Goal: Transaction & Acquisition: Purchase product/service

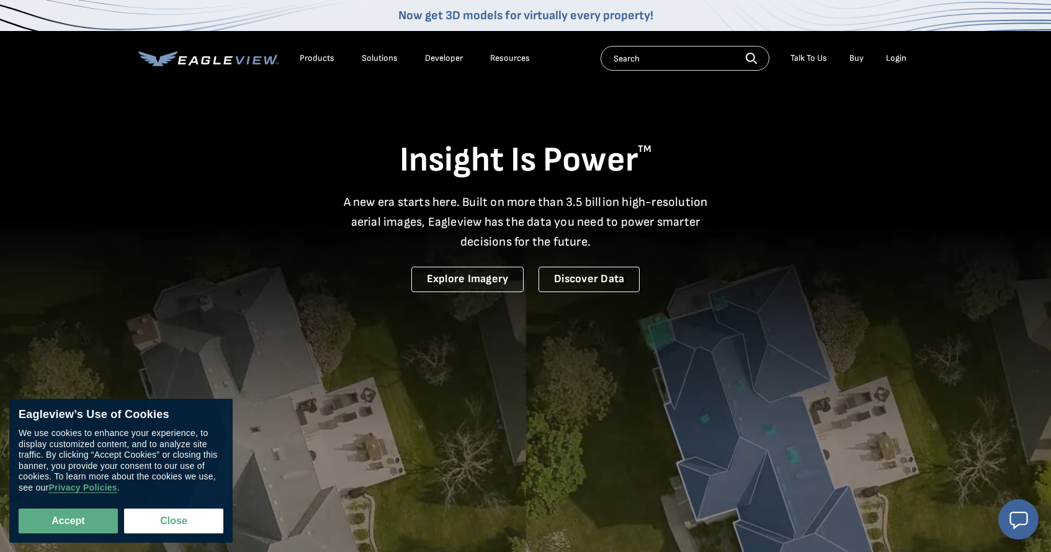
click at [901, 53] on div "Login" at bounding box center [896, 58] width 20 height 11
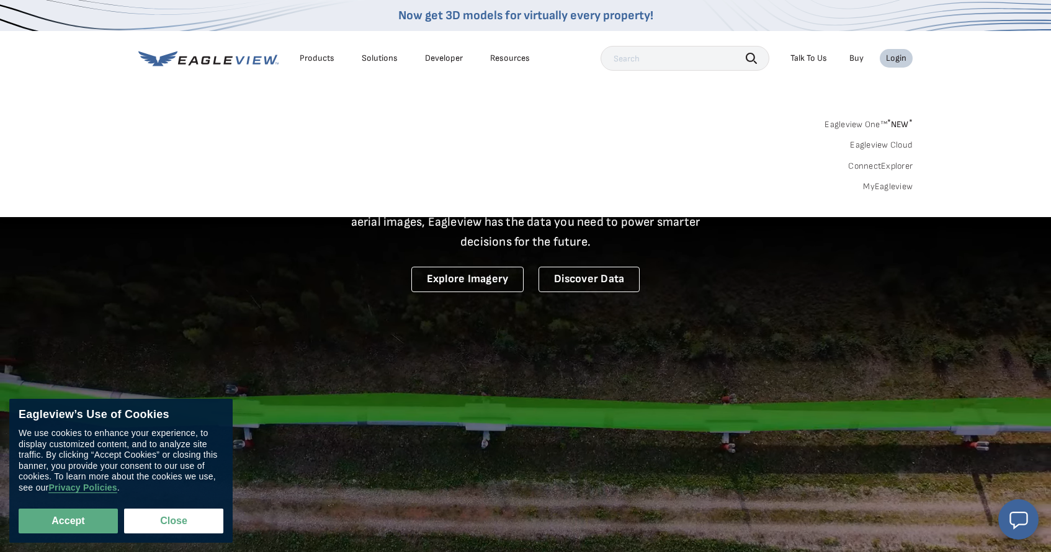
click at [895, 55] on div "Login" at bounding box center [896, 58] width 20 height 11
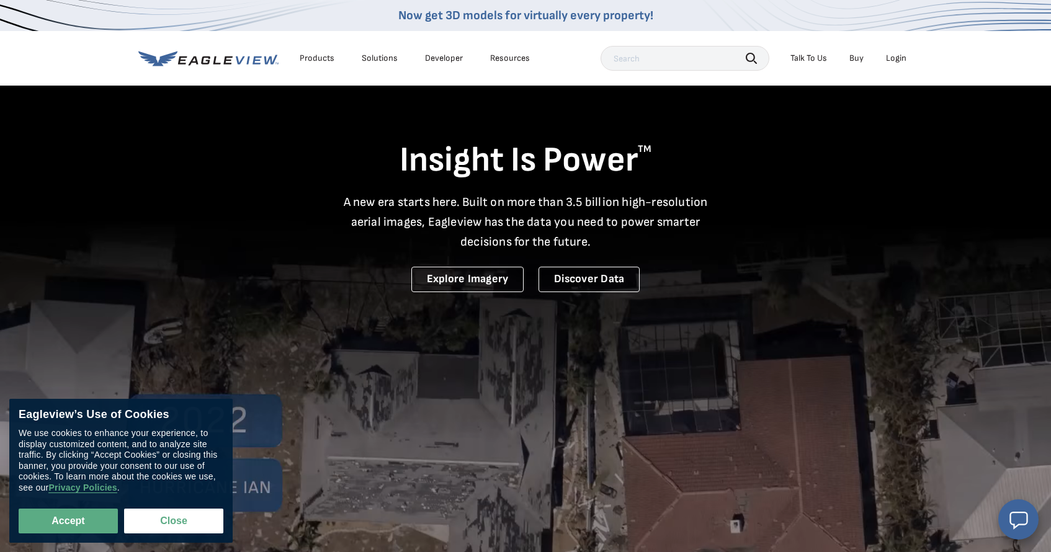
click at [891, 62] on div "Login" at bounding box center [896, 58] width 20 height 11
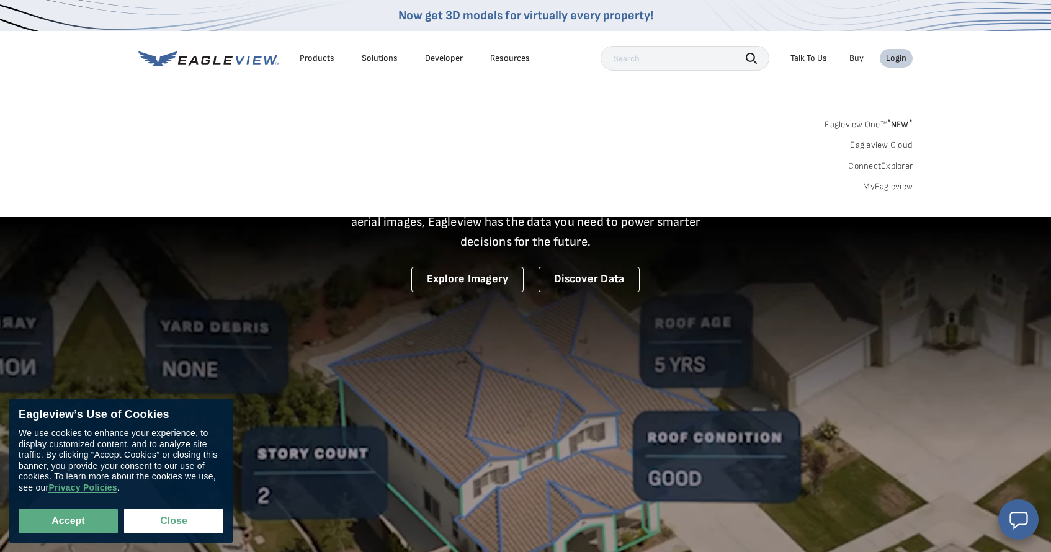
click at [899, 57] on div "Login" at bounding box center [896, 58] width 20 height 11
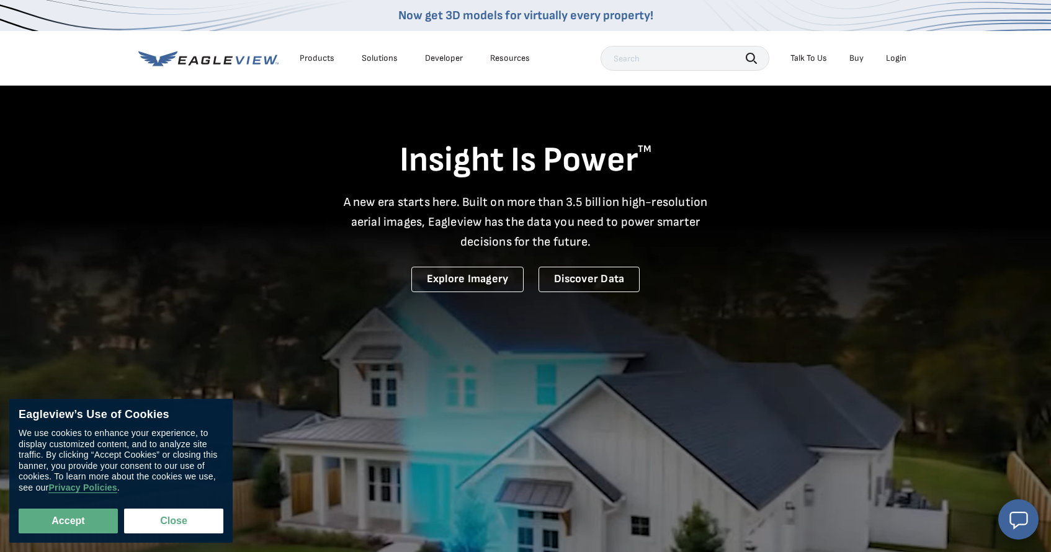
click at [899, 58] on div "Login" at bounding box center [896, 58] width 20 height 11
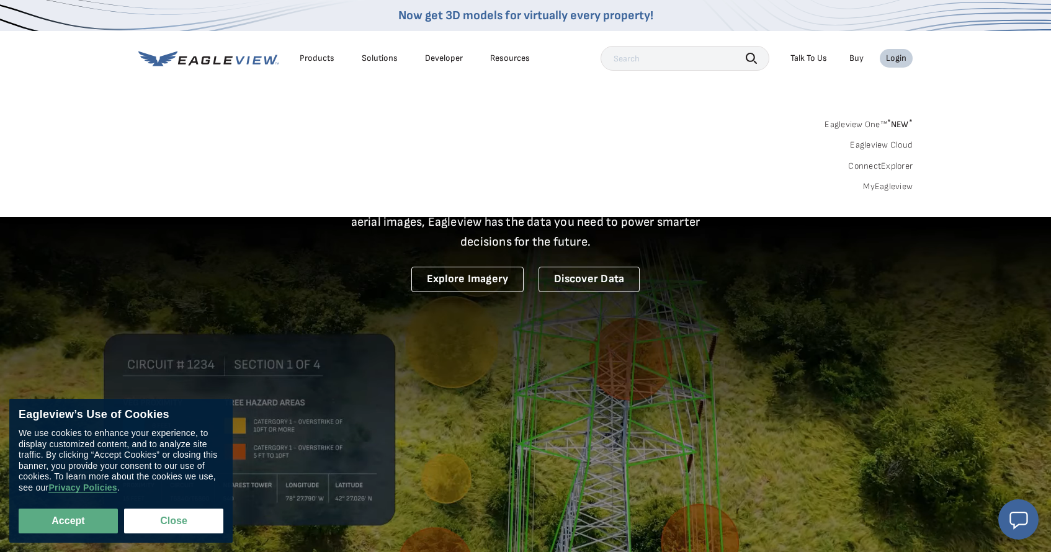
click at [875, 179] on div "Eagleview One™ * NEW * Eagleview Cloud ConnectExplorer MyEagleview" at bounding box center [525, 153] width 774 height 77
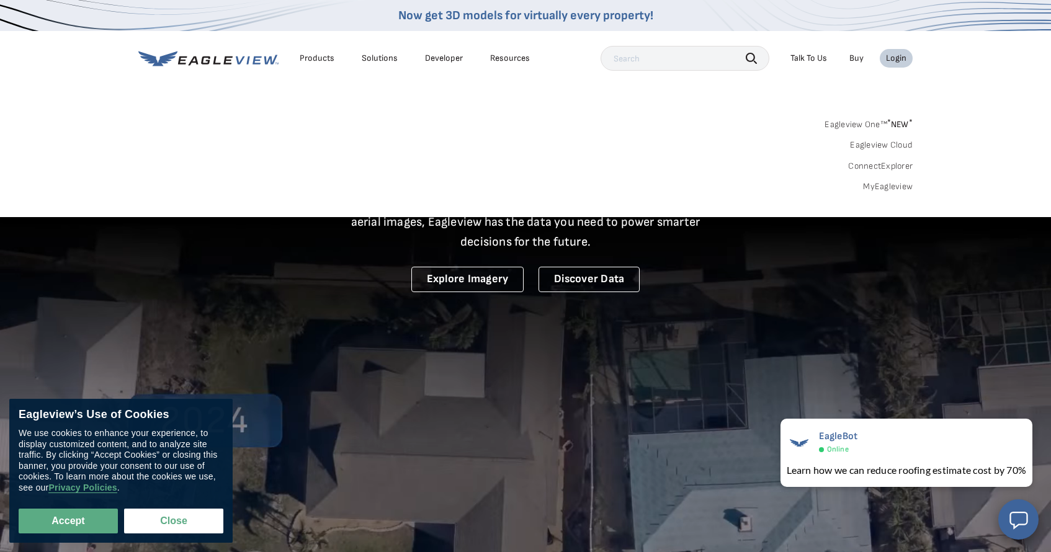
click at [875, 185] on link "MyEagleview" at bounding box center [888, 186] width 50 height 11
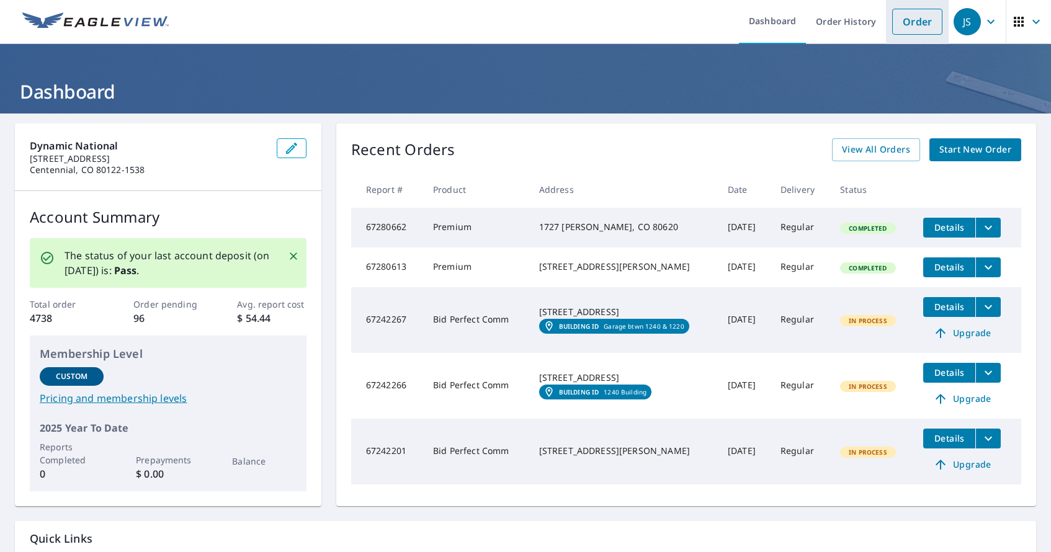
click at [916, 17] on link "Order" at bounding box center [917, 22] width 50 height 26
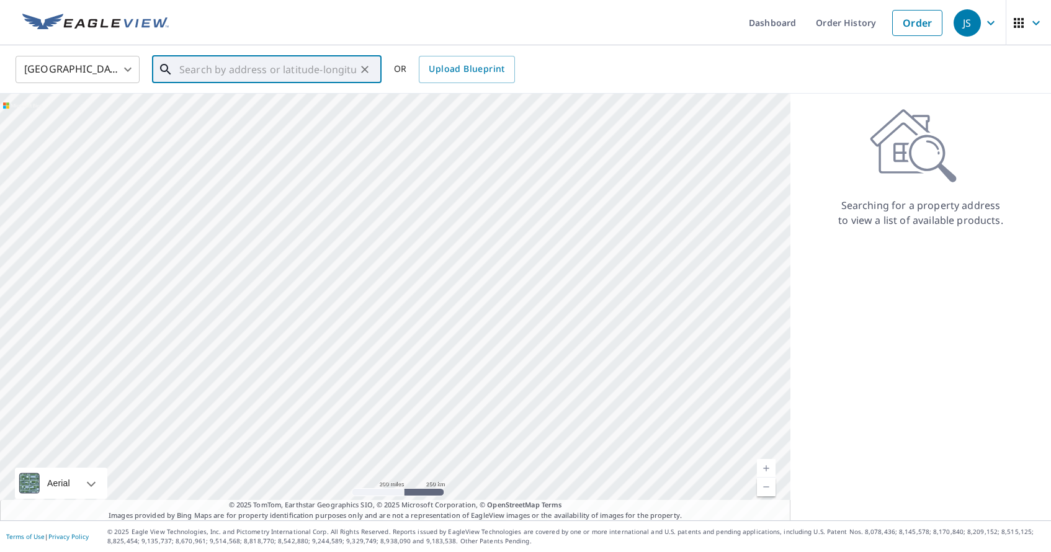
click at [252, 65] on input "text" at bounding box center [267, 69] width 177 height 35
click at [247, 99] on span "4561 W Mille Lacs Dr" at bounding box center [274, 105] width 195 height 15
type input "4561 W Mille Lacs Dr South Jordan, UT 84009"
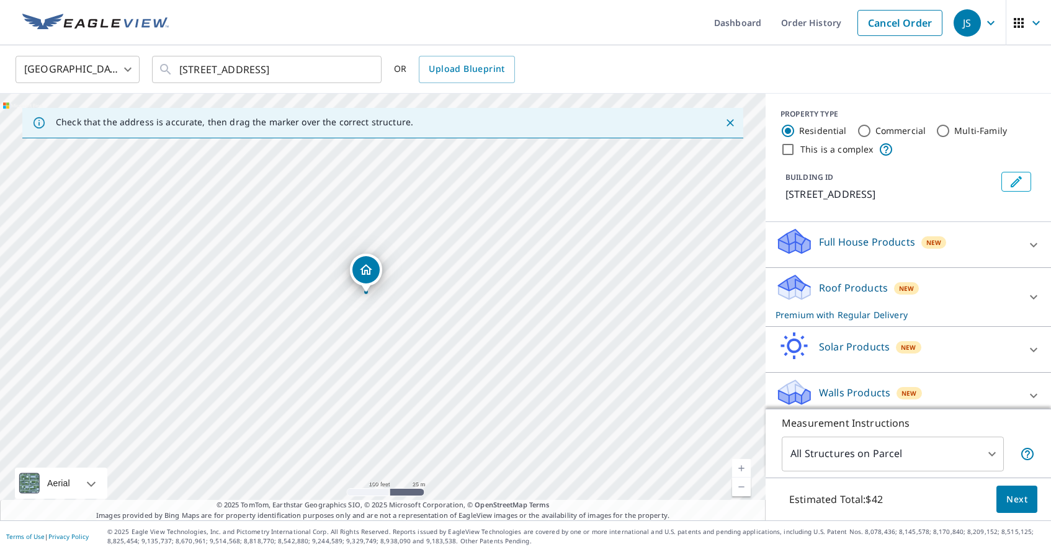
click at [741, 466] on link "Current Level 18, Zoom In" at bounding box center [741, 468] width 19 height 19
drag, startPoint x: 350, startPoint y: 254, endPoint x: 353, endPoint y: 265, distance: 11.4
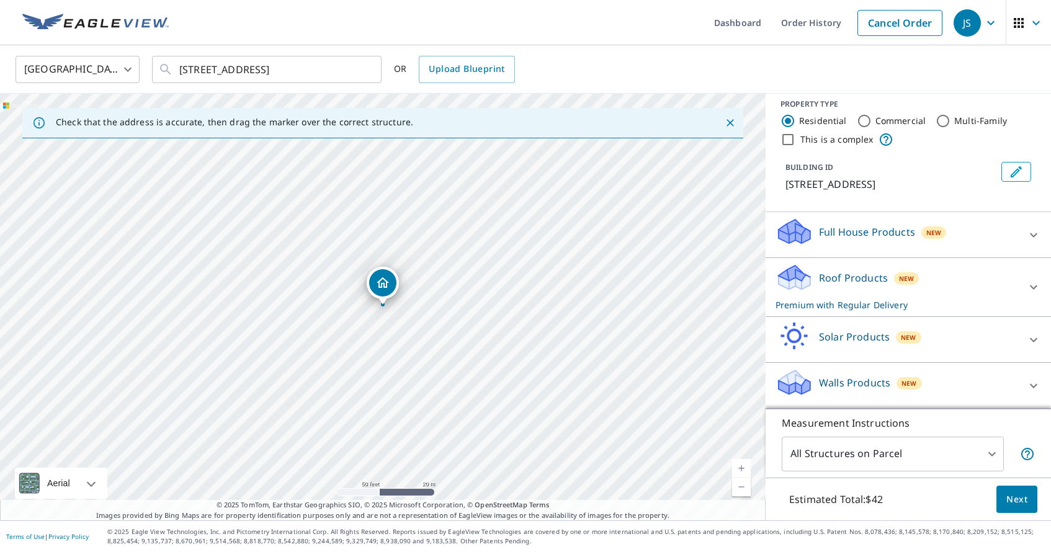
scroll to position [25, 0]
click at [1030, 289] on icon at bounding box center [1033, 287] width 15 height 15
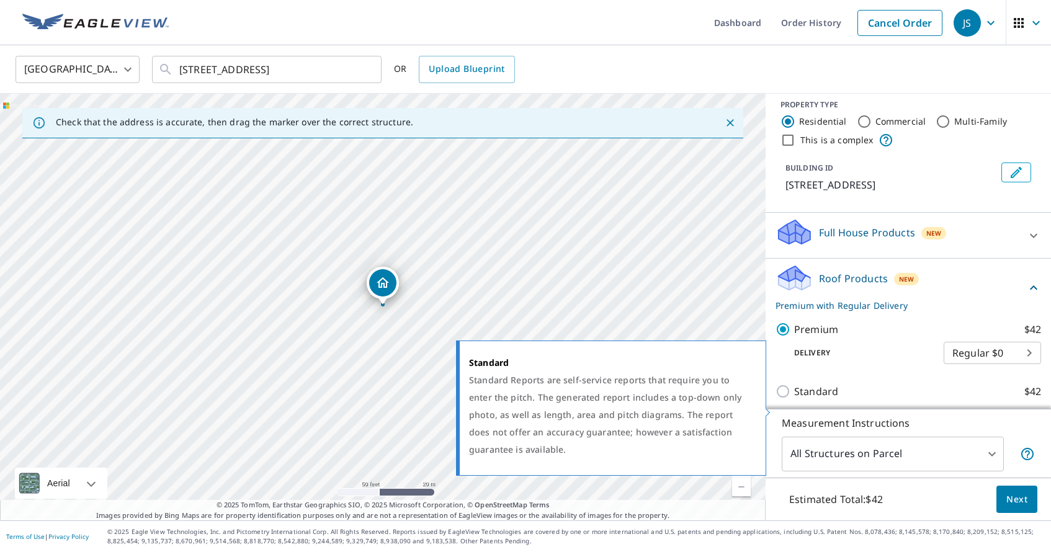
scroll to position [0, 0]
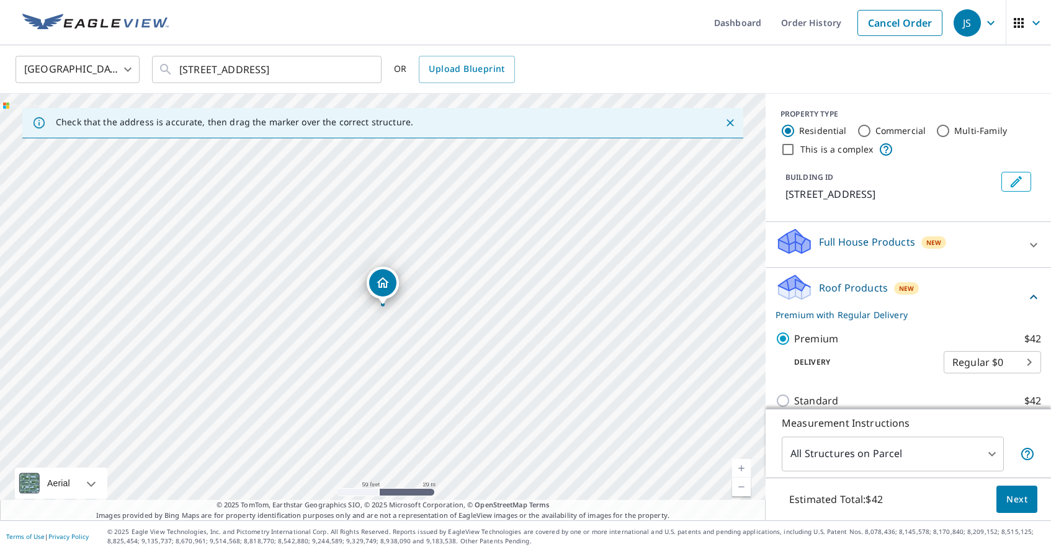
click at [996, 450] on body "JS .favicon_svg__cls-1{fill:#8ccc4c}.favicon_svg__cls-2{fill:#0098c5} JS Dashbo…" at bounding box center [525, 276] width 1051 height 552
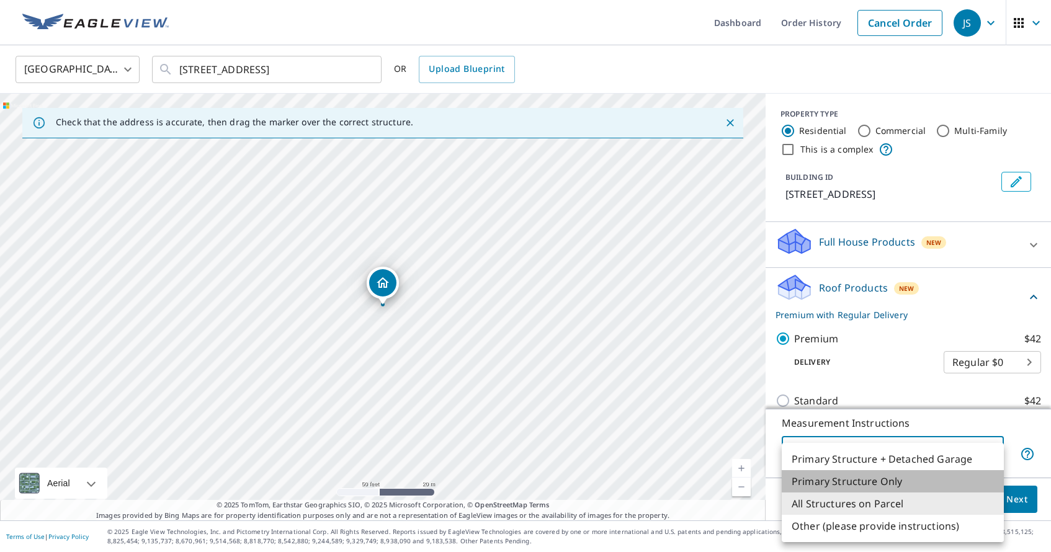
click at [875, 476] on li "Primary Structure Only" at bounding box center [893, 481] width 222 height 22
type input "2"
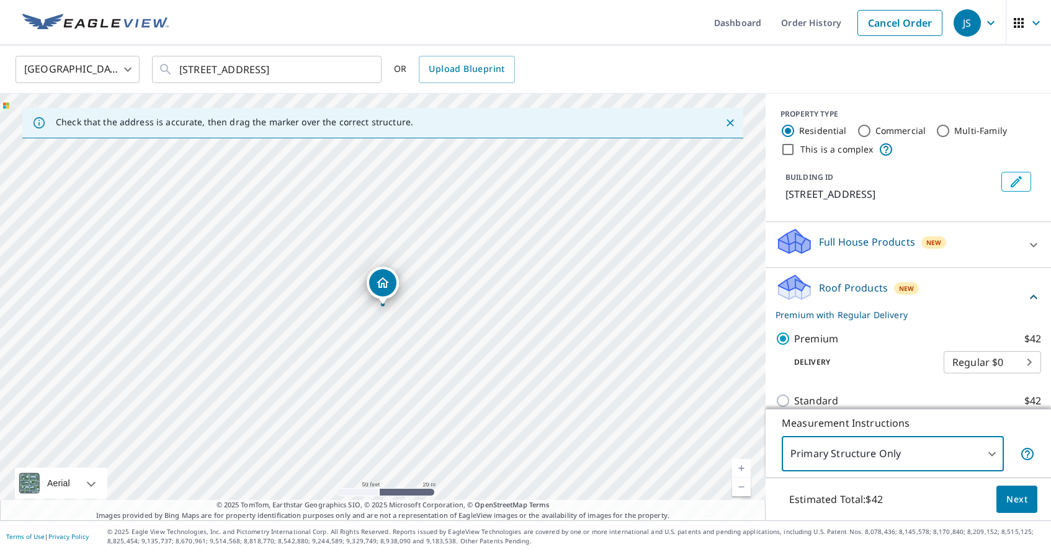
click at [1018, 499] on span "Next" at bounding box center [1016, 500] width 21 height 16
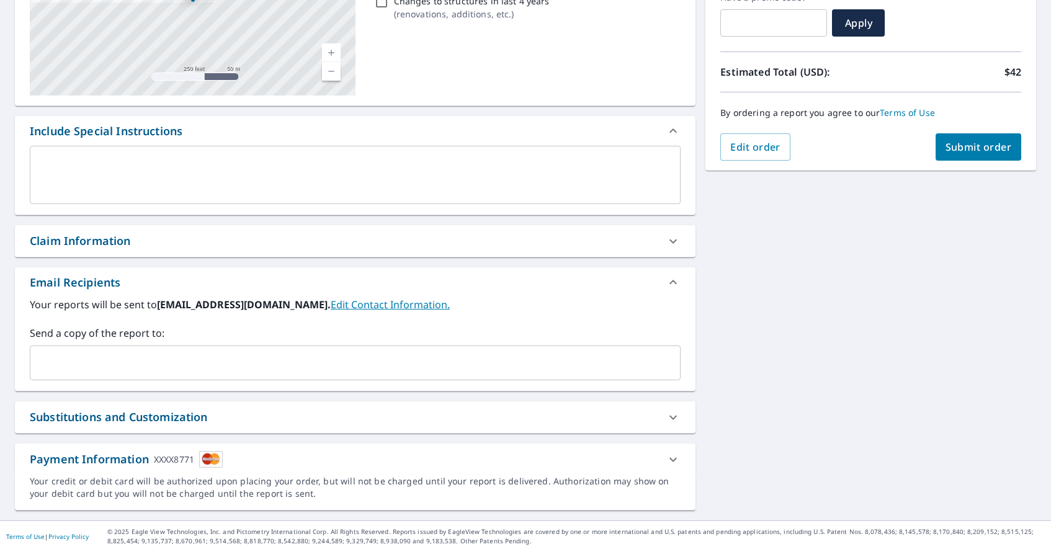
scroll to position [225, 0]
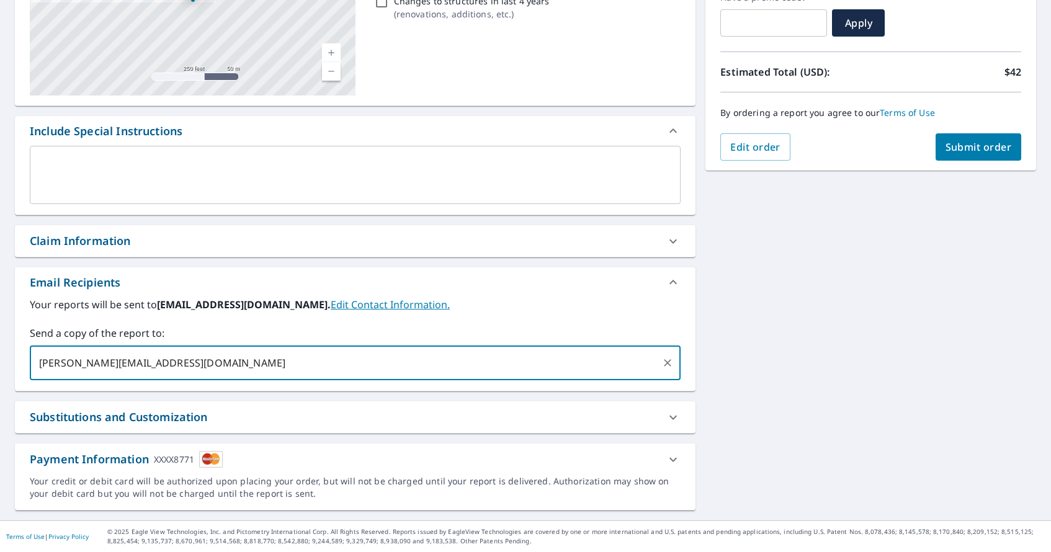
type input "miguel@dynamicnational.com,"
type input "miguel@dynamicnational.com"
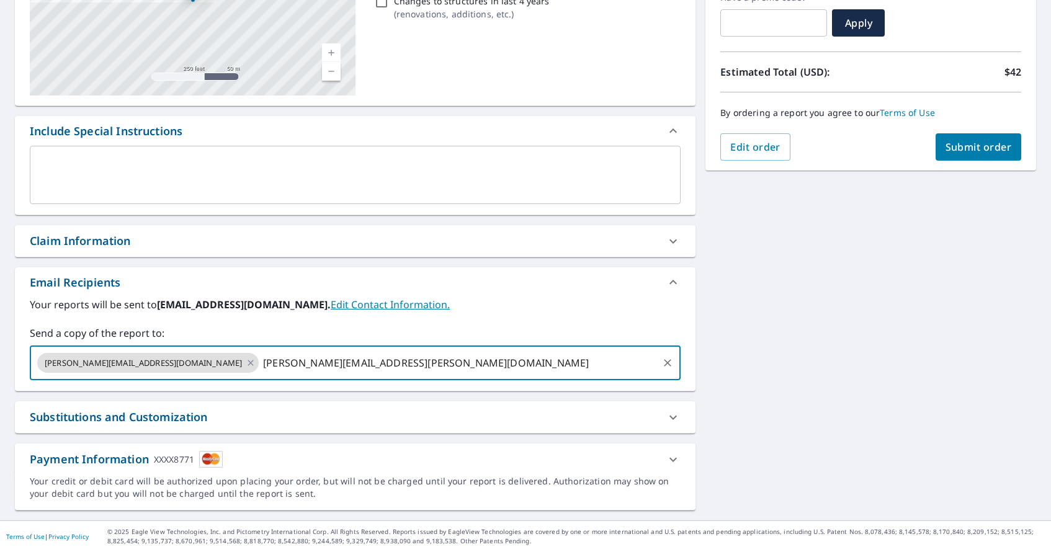
type input "jess.collins@dynamicnational.com"
click at [980, 148] on span "Submit order" at bounding box center [978, 147] width 66 height 14
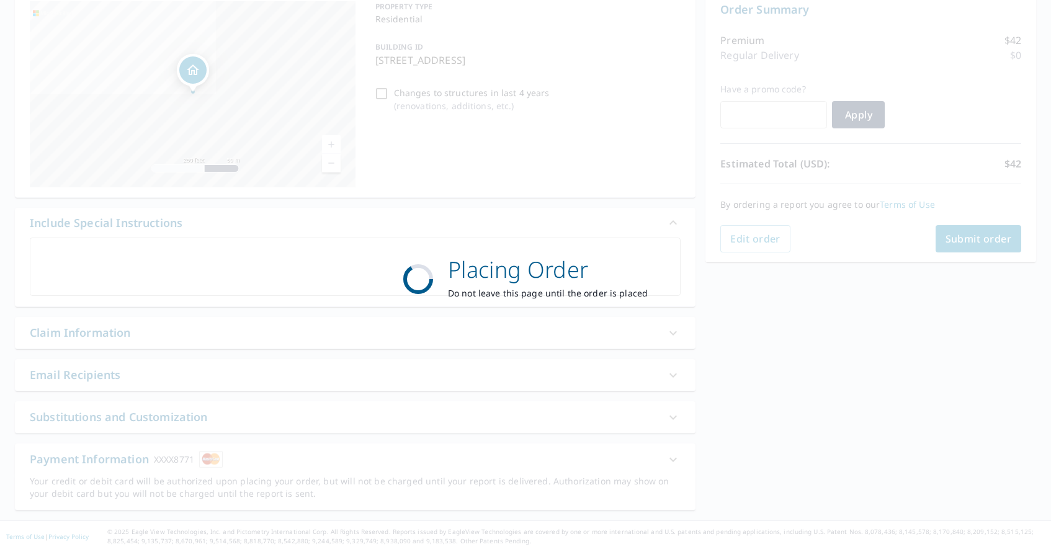
scroll to position [133, 0]
